Goal: Ask a question

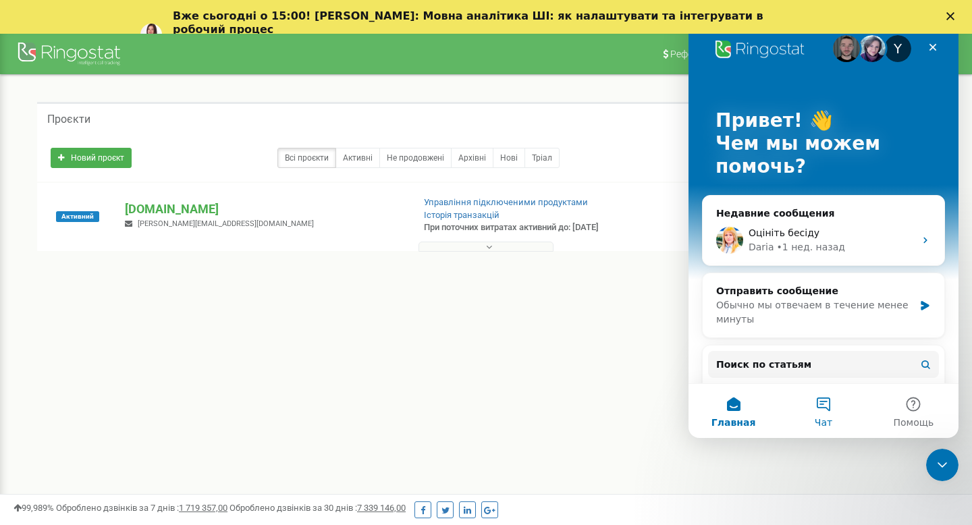
click at [818, 409] on button "Чат" at bounding box center [823, 411] width 90 height 54
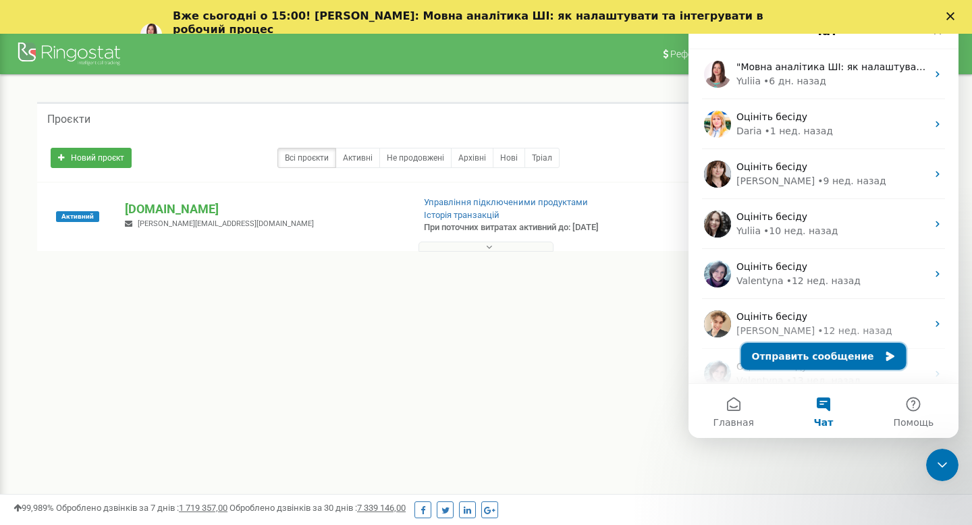
click at [857, 349] on button "Отправить сообщение" at bounding box center [823, 356] width 165 height 27
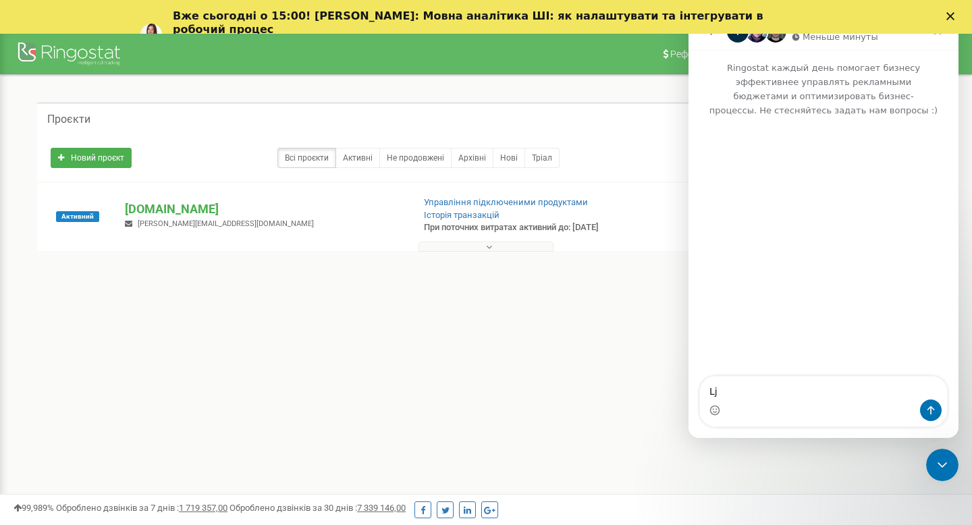
type textarea "L"
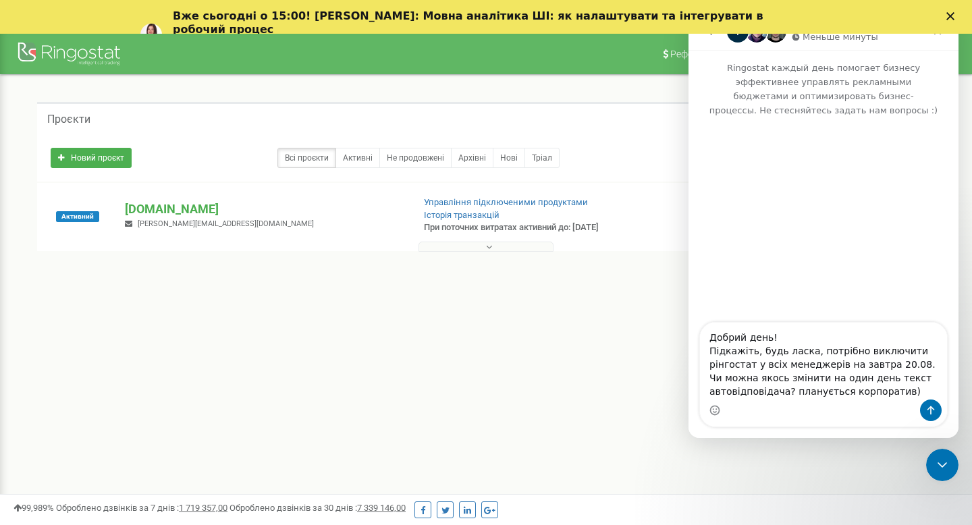
type textarea "Добрий день! Підкажіть, будь ласка, потрібно виключити рінгостат у всіх менедже…"
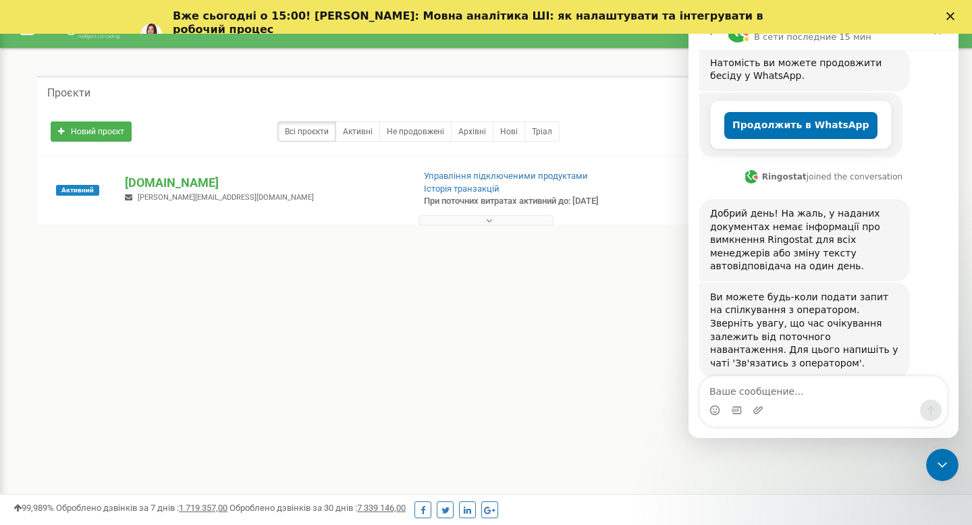
scroll to position [325, 0]
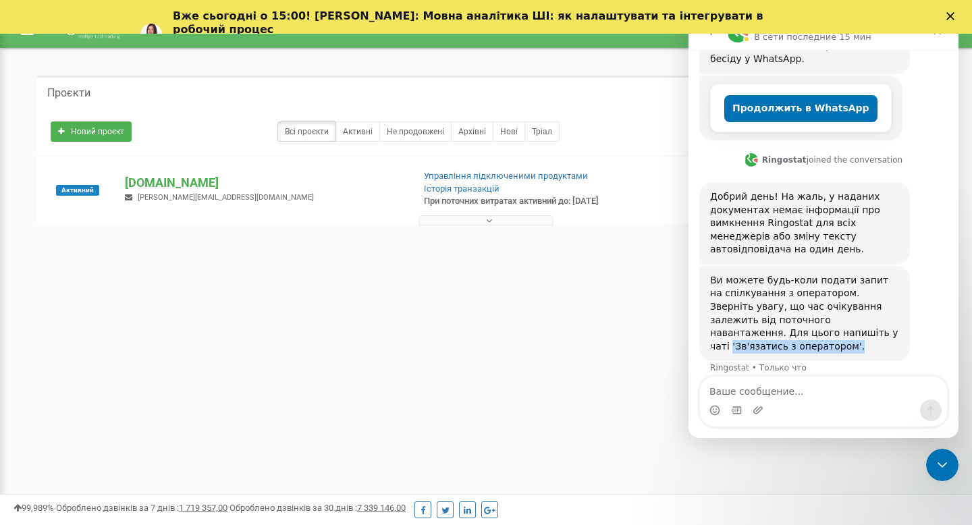
drag, startPoint x: 782, startPoint y: 320, endPoint x: 786, endPoint y: 332, distance: 12.6
click at [786, 333] on div "Ви можете будь-коли подати запит на спілкування з оператором. Зверніть увагу, щ…" at bounding box center [804, 314] width 189 height 80
copy div "'Зв'язатись з оператором'."
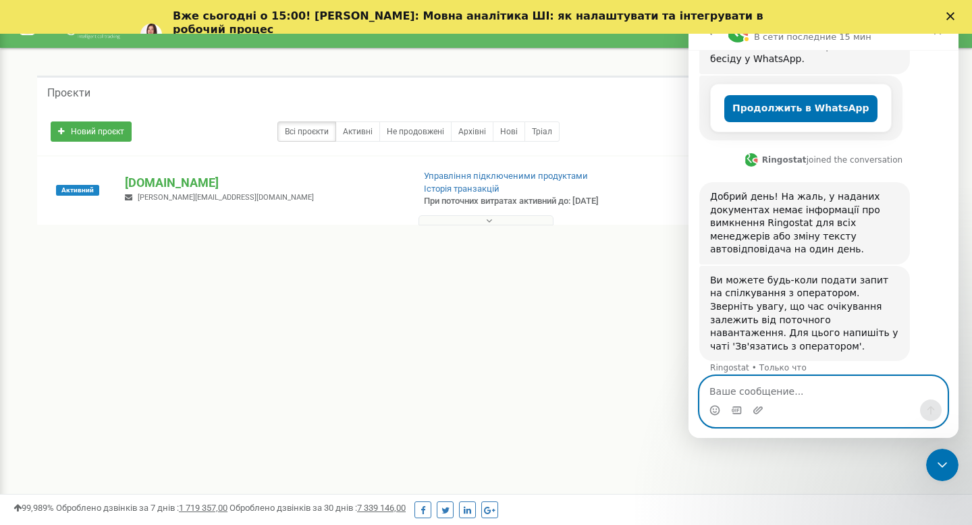
click at [778, 395] on textarea "Ваше сообщение..." at bounding box center [823, 388] width 247 height 23
paste textarea "'Зв'язатись з оператором'."
type textarea "'Зв'язатись з оператором'."
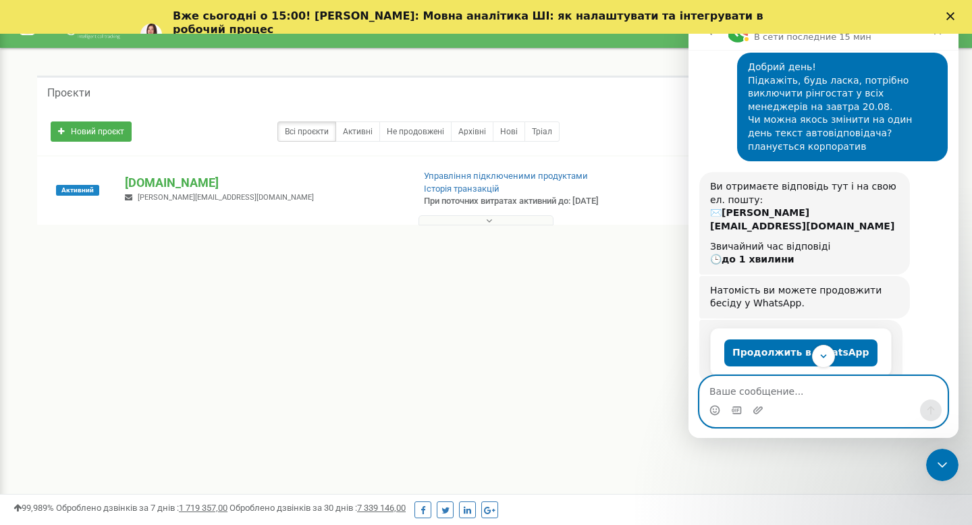
scroll to position [365, 0]
